Goal: Entertainment & Leisure: Consume media (video, audio)

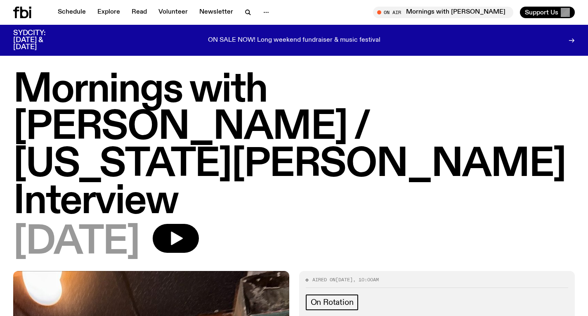
scroll to position [758, 0]
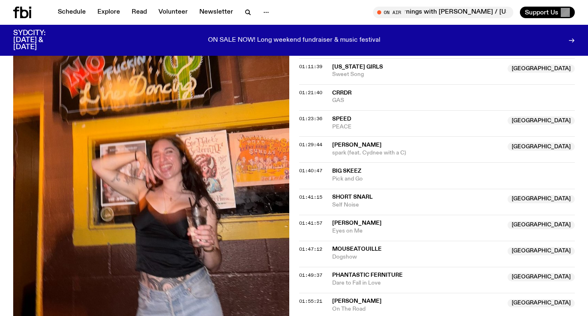
click at [21, 11] on icon at bounding box center [24, 13] width 8 height 12
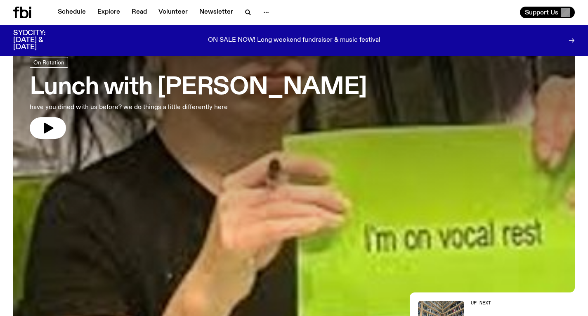
scroll to position [43, 0]
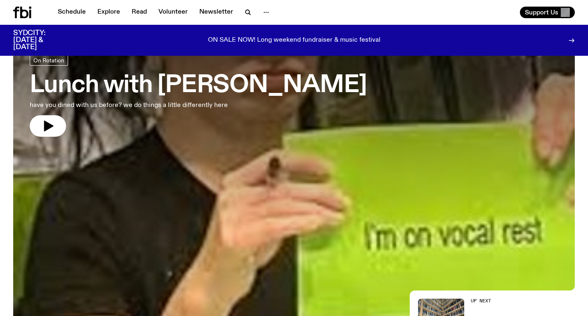
click at [246, 97] on h3 "Lunch with [PERSON_NAME]" at bounding box center [198, 85] width 337 height 23
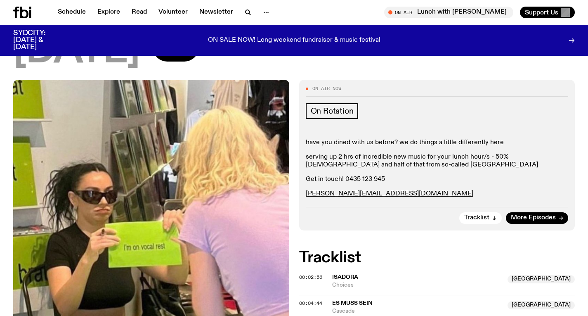
scroll to position [82, 0]
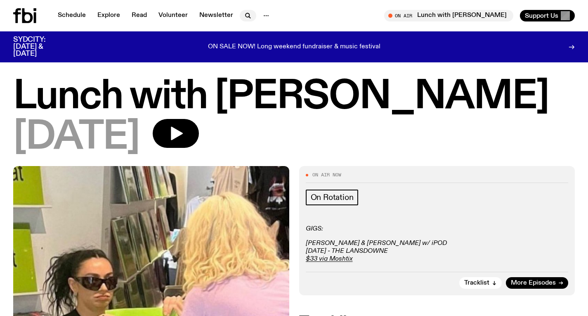
click at [240, 14] on button "button" at bounding box center [248, 16] width 17 height 12
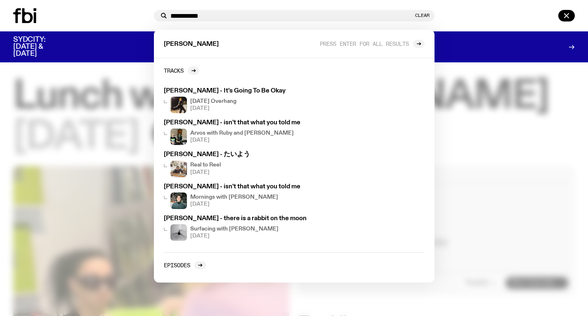
type input "**********"
click at [460, 101] on div at bounding box center [294, 158] width 588 height 316
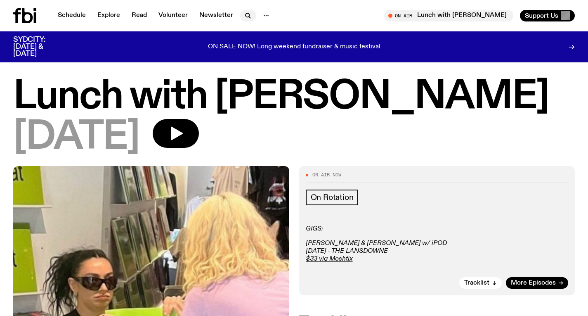
click at [243, 14] on icon "button" at bounding box center [248, 16] width 10 height 10
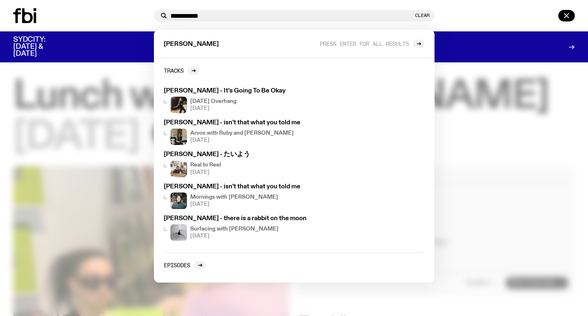
click at [421, 11] on div "**********" at bounding box center [294, 16] width 281 height 12
click at [421, 15] on button "Clear" at bounding box center [422, 15] width 14 height 5
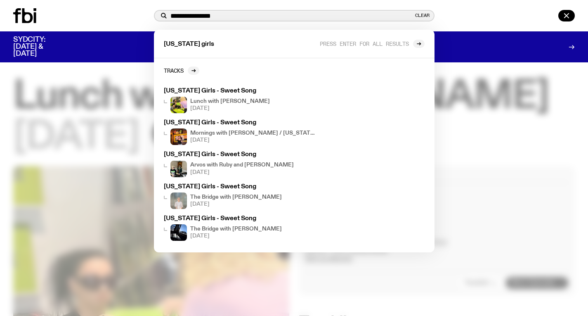
type input "**********"
click at [449, 128] on div at bounding box center [294, 158] width 588 height 316
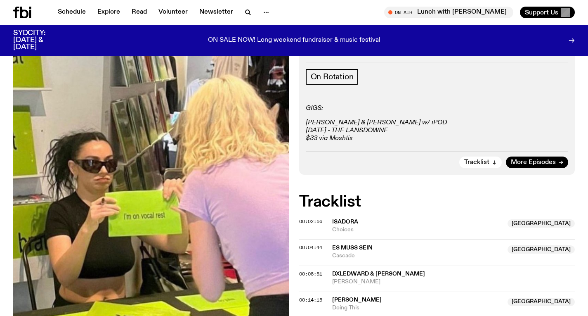
scroll to position [114, 0]
click at [222, 37] on p "ON SALE NOW! Long weekend fundraiser & music festival" at bounding box center [294, 40] width 173 height 7
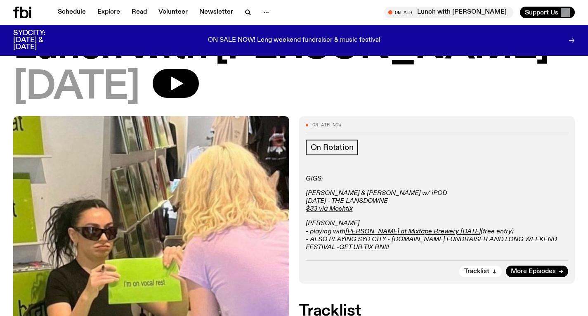
scroll to position [21, 0]
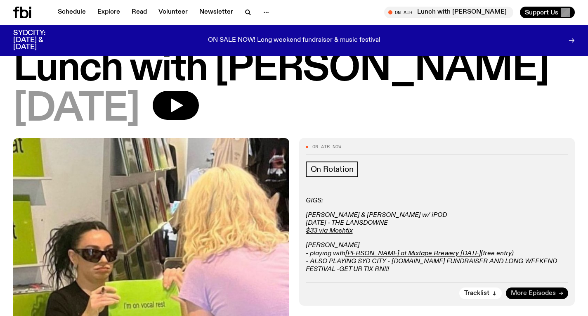
click at [543, 294] on span "More Episodes" at bounding box center [533, 293] width 45 height 6
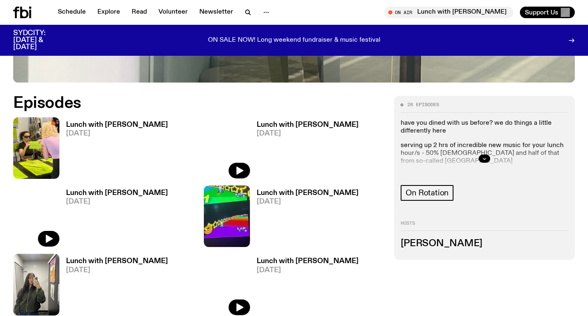
scroll to position [352, 0]
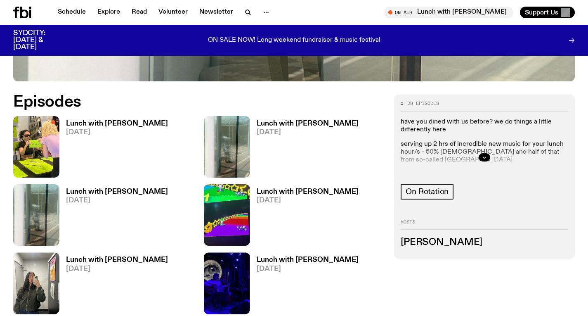
click at [124, 120] on h3 "Lunch with [PERSON_NAME]" at bounding box center [117, 123] width 102 height 7
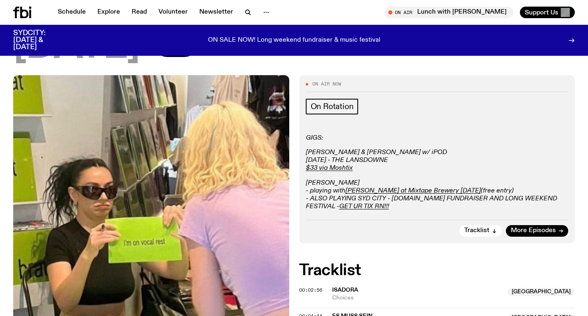
scroll to position [90, 0]
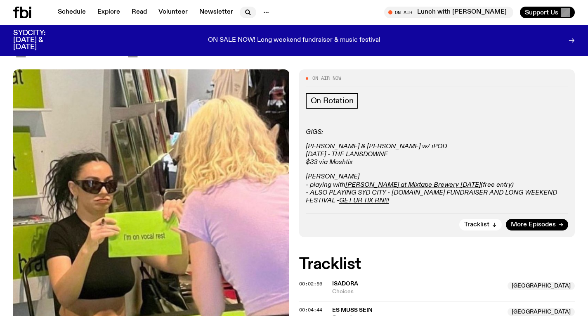
click at [248, 12] on icon "button" at bounding box center [248, 12] width 10 height 10
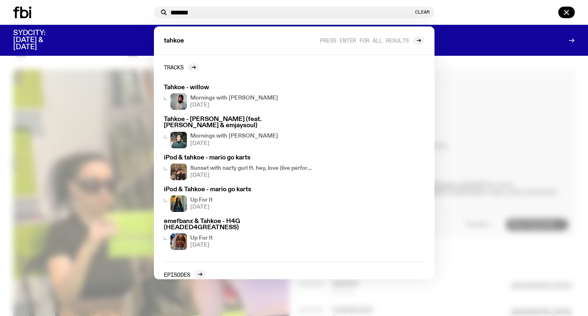
type input "******"
click at [468, 112] on div at bounding box center [294, 158] width 588 height 316
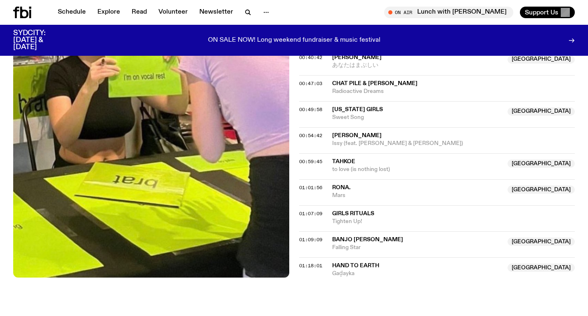
scroll to position [579, 0]
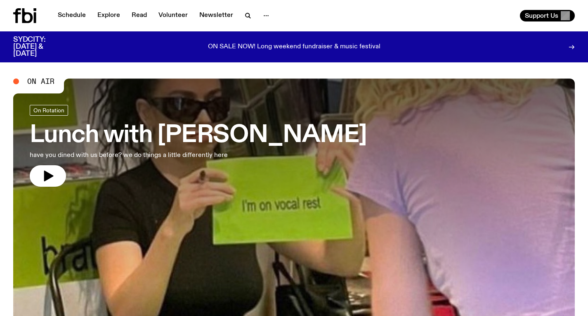
click at [181, 124] on h3 "Lunch with [PERSON_NAME]" at bounding box center [198, 135] width 337 height 23
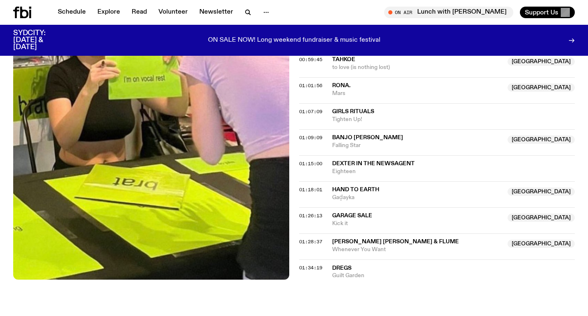
scroll to position [739, 0]
click at [248, 13] on icon "button" at bounding box center [248, 12] width 10 height 10
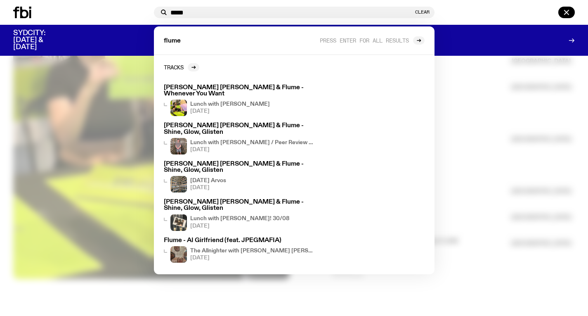
type input "*****"
click at [458, 104] on div at bounding box center [294, 158] width 588 height 316
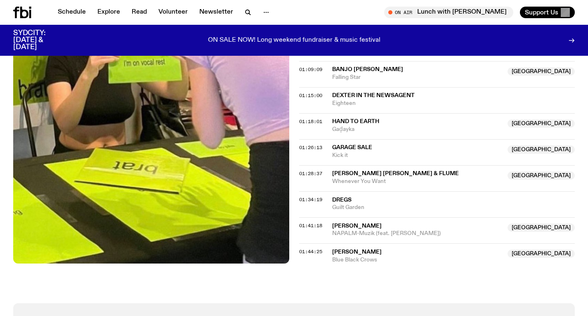
scroll to position [808, 0]
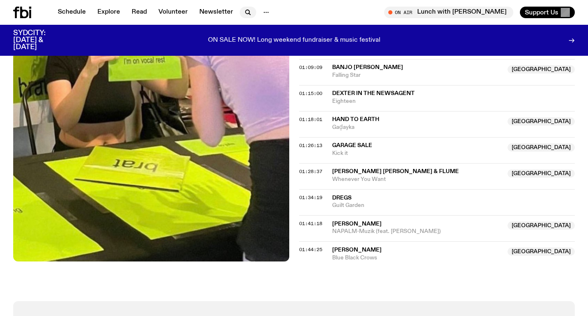
click at [244, 17] on icon "button" at bounding box center [248, 12] width 10 height 10
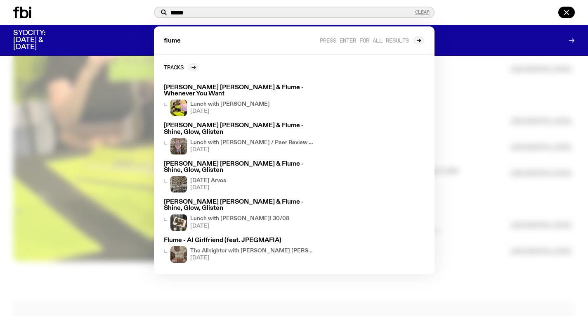
click at [427, 10] on button "Clear" at bounding box center [422, 12] width 14 height 5
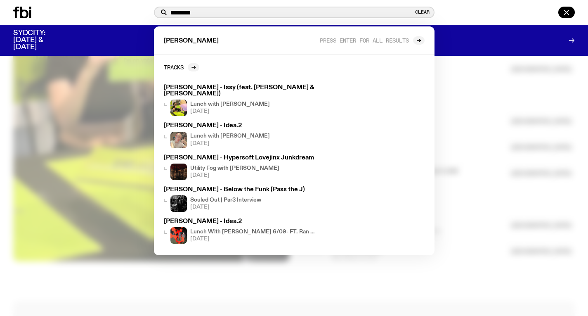
type input "********"
click at [485, 140] on div at bounding box center [294, 158] width 588 height 316
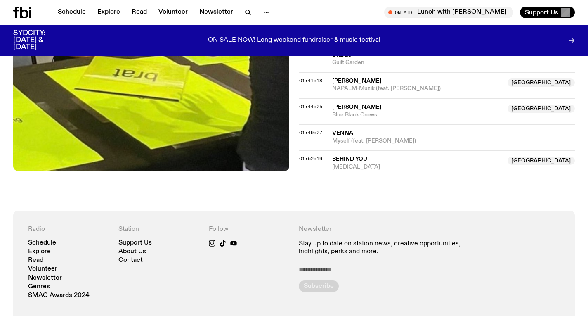
scroll to position [978, 0]
